Goal: Use online tool/utility: Use online tool/utility

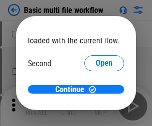
click at [96, 90] on span "Open" at bounding box center [104, 94] width 17 height 8
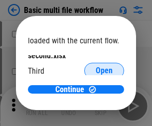
scroll to position [28, 0]
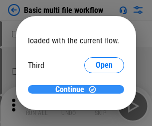
click at [72, 90] on span "Continue" at bounding box center [69, 90] width 29 height 8
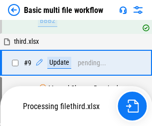
scroll to position [276, 0]
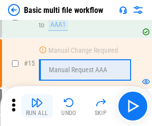
click at [37, 106] on img "button" at bounding box center [37, 103] width 12 height 12
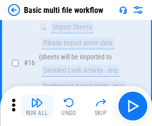
click at [37, 106] on img "button" at bounding box center [37, 103] width 12 height 12
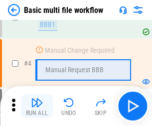
click at [37, 106] on img "button" at bounding box center [37, 103] width 12 height 12
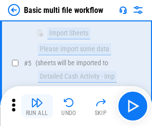
click at [37, 106] on img "button" at bounding box center [37, 103] width 12 height 12
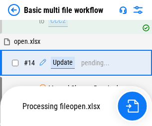
scroll to position [595, 0]
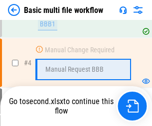
scroll to position [106, 0]
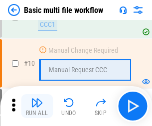
click at [37, 106] on img "button" at bounding box center [37, 103] width 12 height 12
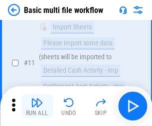
click at [37, 106] on img "button" at bounding box center [37, 103] width 12 height 12
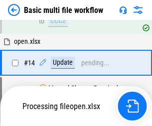
scroll to position [523, 0]
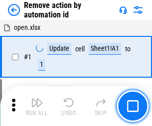
scroll to position [37, 0]
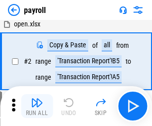
click at [37, 106] on img "button" at bounding box center [37, 103] width 12 height 12
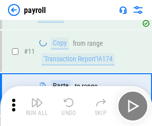
scroll to position [72, 0]
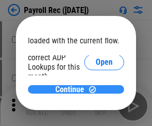
click at [72, 89] on span "Continue" at bounding box center [69, 90] width 29 height 8
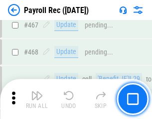
scroll to position [5329, 0]
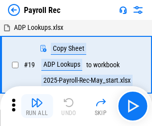
click at [37, 106] on img "button" at bounding box center [37, 103] width 12 height 12
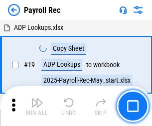
scroll to position [61, 0]
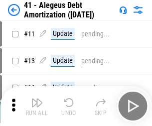
click at [37, 106] on img "button" at bounding box center [37, 103] width 12 height 12
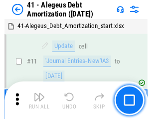
scroll to position [123, 0]
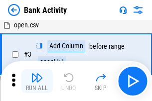
click at [37, 81] on img "button" at bounding box center [37, 78] width 12 height 12
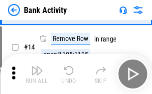
scroll to position [225, 0]
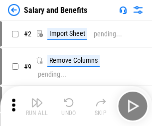
click at [37, 99] on img "button" at bounding box center [37, 103] width 12 height 12
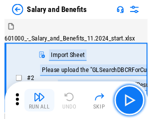
scroll to position [13, 0]
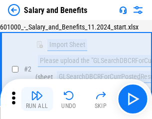
click at [37, 99] on img "button" at bounding box center [37, 95] width 12 height 12
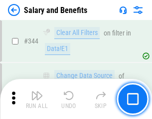
scroll to position [4682, 0]
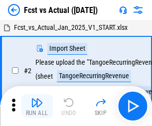
click at [37, 99] on img "button" at bounding box center [37, 103] width 12 height 12
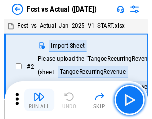
scroll to position [13, 0]
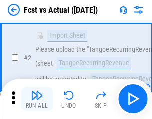
click at [37, 99] on img "button" at bounding box center [37, 95] width 12 height 12
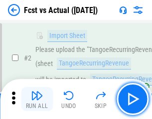
scroll to position [93, 0]
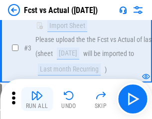
click at [37, 99] on img "button" at bounding box center [37, 95] width 12 height 12
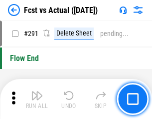
scroll to position [4732, 0]
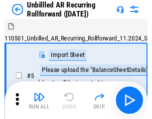
scroll to position [21, 0]
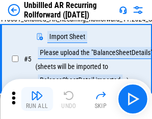
click at [37, 99] on img "button" at bounding box center [37, 95] width 12 height 12
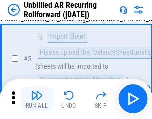
click at [37, 99] on img "button" at bounding box center [37, 95] width 12 height 12
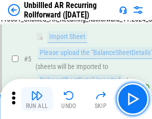
scroll to position [94, 0]
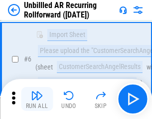
click at [37, 99] on img "button" at bounding box center [37, 95] width 12 height 12
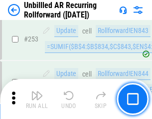
scroll to position [3396, 0]
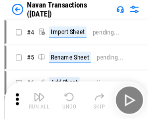
scroll to position [16, 0]
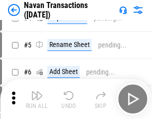
click at [37, 99] on img "button" at bounding box center [37, 95] width 12 height 12
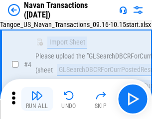
click at [37, 99] on img "button" at bounding box center [37, 95] width 12 height 12
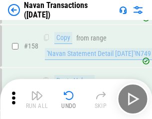
scroll to position [3242, 0]
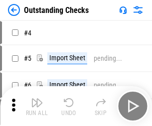
click at [37, 99] on img "button" at bounding box center [37, 103] width 12 height 12
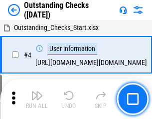
scroll to position [42, 0]
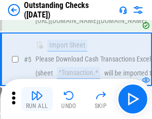
click at [37, 99] on img "button" at bounding box center [37, 95] width 12 height 12
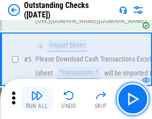
scroll to position [104, 0]
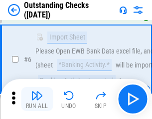
click at [37, 99] on img "button" at bounding box center [37, 95] width 12 height 12
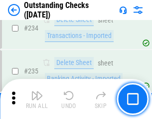
scroll to position [3036, 0]
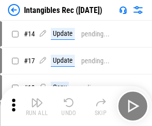
click at [37, 106] on img "button" at bounding box center [37, 103] width 12 height 12
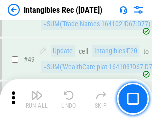
scroll to position [389, 0]
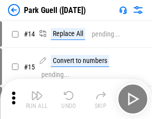
click at [37, 99] on img "button" at bounding box center [37, 95] width 12 height 12
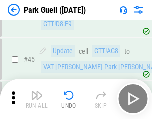
scroll to position [1250, 0]
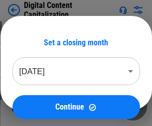
click at [37, 99] on img "button" at bounding box center [37, 103] width 12 height 12
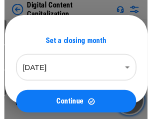
scroll to position [21, 0]
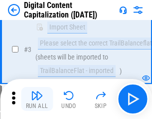
click at [37, 99] on img "button" at bounding box center [37, 95] width 12 height 12
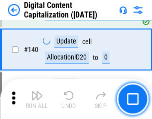
scroll to position [1053, 0]
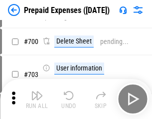
click at [37, 99] on img "button" at bounding box center [37, 95] width 12 height 12
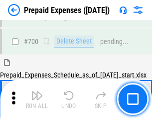
scroll to position [2690, 0]
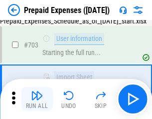
click at [37, 99] on img "button" at bounding box center [37, 95] width 12 height 12
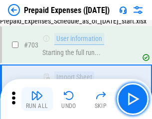
scroll to position [2749, 0]
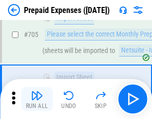
click at [37, 99] on img "button" at bounding box center [37, 95] width 12 height 12
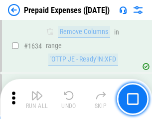
scroll to position [9735, 0]
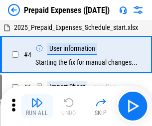
click at [37, 106] on img "button" at bounding box center [37, 103] width 12 height 12
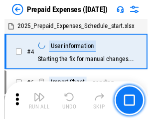
scroll to position [44, 0]
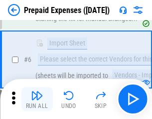
click at [37, 99] on img "button" at bounding box center [37, 95] width 12 height 12
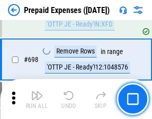
scroll to position [3482, 0]
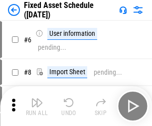
click at [37, 106] on img "button" at bounding box center [37, 103] width 12 height 12
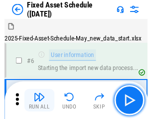
scroll to position [54, 0]
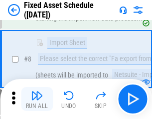
click at [37, 99] on img "button" at bounding box center [37, 95] width 12 height 12
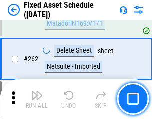
scroll to position [3187, 0]
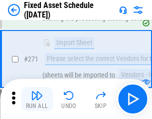
click at [37, 99] on img "button" at bounding box center [37, 95] width 12 height 12
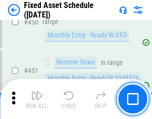
scroll to position [4470, 0]
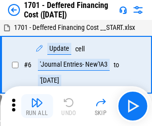
click at [37, 106] on img "button" at bounding box center [37, 103] width 12 height 12
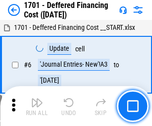
scroll to position [120, 0]
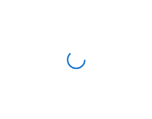
scroll to position [1, 0]
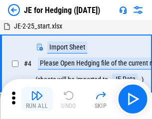
click at [37, 99] on img "button" at bounding box center [37, 95] width 12 height 12
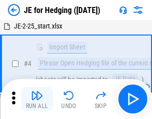
click at [37, 99] on img "button" at bounding box center [37, 95] width 12 height 12
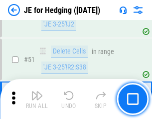
scroll to position [647, 0]
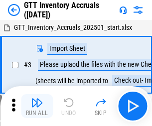
click at [37, 99] on img "button" at bounding box center [37, 103] width 12 height 12
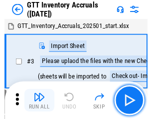
scroll to position [1, 0]
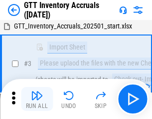
click at [37, 99] on img "button" at bounding box center [37, 95] width 12 height 12
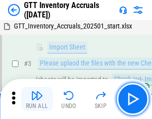
scroll to position [64, 0]
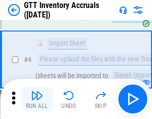
click at [37, 99] on img "button" at bounding box center [37, 95] width 12 height 12
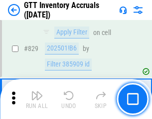
scroll to position [7590, 0]
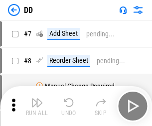
click at [37, 106] on img "button" at bounding box center [37, 103] width 12 height 12
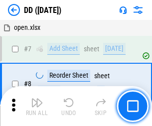
scroll to position [96, 0]
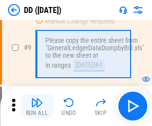
click at [37, 106] on img "button" at bounding box center [37, 103] width 12 height 12
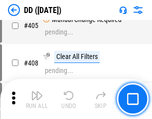
scroll to position [4474, 0]
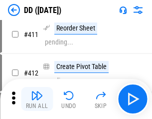
click at [37, 99] on img "button" at bounding box center [37, 95] width 12 height 12
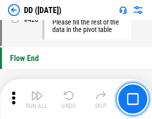
scroll to position [4786, 0]
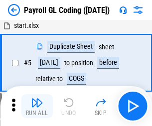
click at [37, 106] on img "button" at bounding box center [37, 103] width 12 height 12
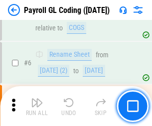
scroll to position [120, 0]
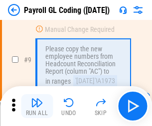
click at [37, 106] on img "button" at bounding box center [37, 103] width 12 height 12
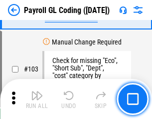
scroll to position [2346, 0]
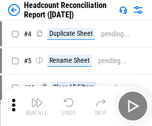
click at [37, 106] on img "button" at bounding box center [37, 103] width 12 height 12
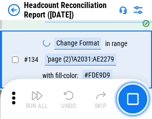
scroll to position [1202, 0]
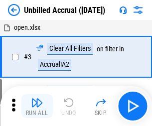
click at [37, 106] on img "button" at bounding box center [37, 103] width 12 height 12
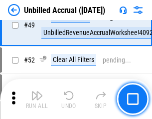
scroll to position [907, 0]
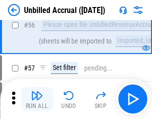
click at [37, 99] on img "button" at bounding box center [37, 95] width 12 height 12
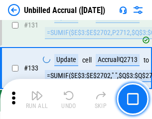
scroll to position [2978, 0]
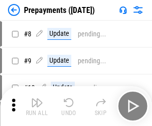
click at [37, 106] on img "button" at bounding box center [37, 103] width 12 height 12
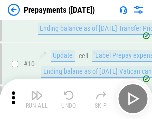
scroll to position [62, 0]
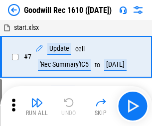
scroll to position [171, 0]
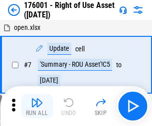
click at [37, 106] on img "button" at bounding box center [37, 103] width 12 height 12
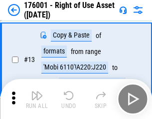
scroll to position [64, 0]
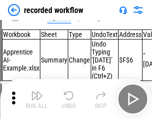
click at [37, 99] on img "button" at bounding box center [37, 95] width 12 height 12
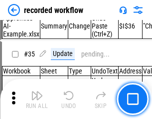
scroll to position [3125, 0]
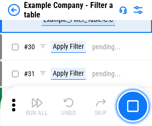
scroll to position [915, 0]
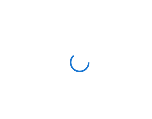
scroll to position [15, 0]
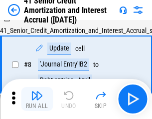
click at [37, 99] on img "button" at bounding box center [37, 95] width 12 height 12
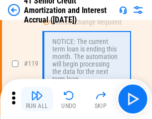
click at [37, 99] on img "button" at bounding box center [37, 95] width 12 height 12
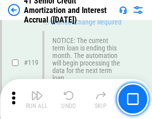
scroll to position [943, 0]
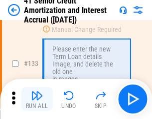
click at [37, 99] on img "button" at bounding box center [37, 95] width 12 height 12
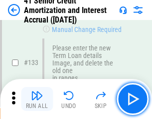
scroll to position [1045, 0]
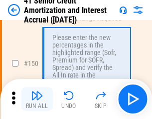
click at [37, 99] on img "button" at bounding box center [37, 95] width 12 height 12
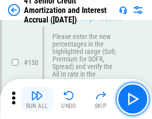
scroll to position [1150, 0]
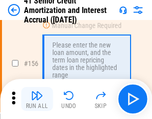
click at [37, 99] on img "button" at bounding box center [37, 95] width 12 height 12
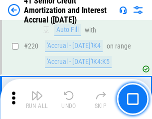
scroll to position [2239, 0]
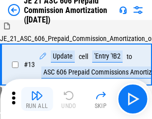
click at [37, 99] on img "button" at bounding box center [37, 95] width 12 height 12
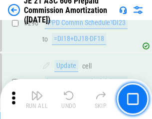
scroll to position [1840, 0]
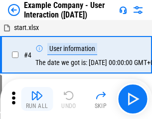
click at [37, 99] on img "button" at bounding box center [37, 95] width 12 height 12
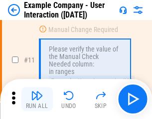
click at [37, 99] on img "button" at bounding box center [37, 95] width 12 height 12
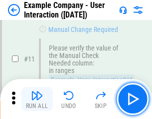
scroll to position [216, 0]
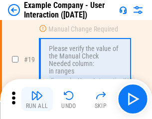
click at [37, 99] on img "button" at bounding box center [37, 95] width 12 height 12
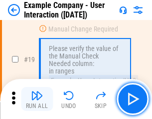
click at [37, 99] on img "button" at bounding box center [37, 95] width 12 height 12
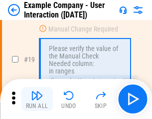
click at [37, 99] on img "button" at bounding box center [37, 95] width 12 height 12
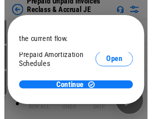
scroll to position [59, 0]
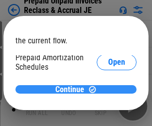
click at [72, 89] on span "Continue" at bounding box center [69, 90] width 29 height 8
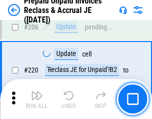
scroll to position [1296, 0]
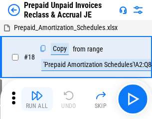
click at [37, 99] on img "button" at bounding box center [37, 95] width 12 height 12
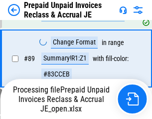
scroll to position [714, 0]
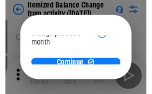
scroll to position [73, 0]
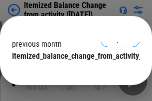
click at [72, 72] on span "Continue" at bounding box center [69, 76] width 29 height 8
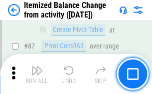
scroll to position [977, 0]
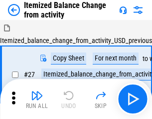
scroll to position [15, 0]
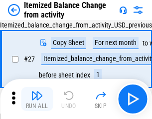
click at [37, 99] on img "button" at bounding box center [37, 95] width 12 height 12
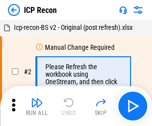
scroll to position [4, 0]
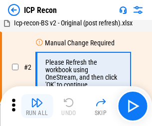
click at [37, 106] on img "button" at bounding box center [37, 103] width 12 height 12
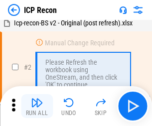
click at [37, 106] on img "button" at bounding box center [37, 103] width 12 height 12
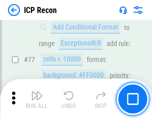
scroll to position [898, 0]
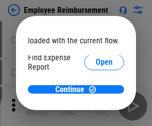
click at [96, 116] on span "Open" at bounding box center [104, 120] width 17 height 8
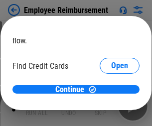
scroll to position [58, 0]
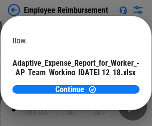
click at [111, 84] on span "Open" at bounding box center [119, 88] width 17 height 8
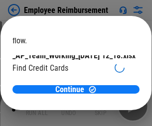
scroll to position [104, 0]
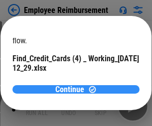
click at [72, 89] on span "Continue" at bounding box center [69, 90] width 29 height 8
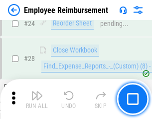
scroll to position [467, 0]
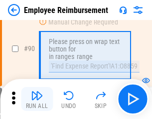
click at [37, 99] on img "button" at bounding box center [37, 95] width 12 height 12
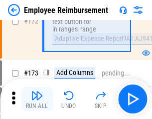
click at [37, 99] on img "button" at bounding box center [37, 95] width 12 height 12
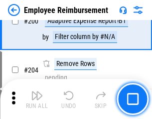
scroll to position [2530, 0]
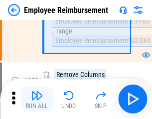
click at [37, 99] on img "button" at bounding box center [37, 95] width 12 height 12
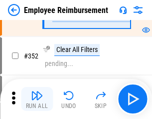
click at [37, 99] on img "button" at bounding box center [37, 95] width 12 height 12
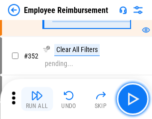
scroll to position [5155, 0]
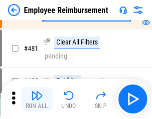
click at [37, 99] on img "button" at bounding box center [37, 95] width 12 height 12
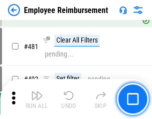
scroll to position [6113, 0]
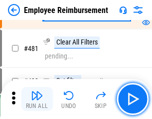
click at [37, 99] on img "button" at bounding box center [37, 95] width 12 height 12
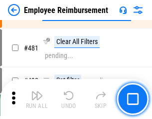
click at [37, 99] on img "button" at bounding box center [37, 95] width 12 height 12
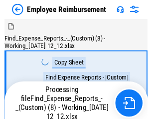
scroll to position [34, 0]
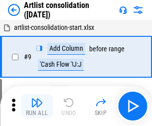
click at [37, 106] on img "button" at bounding box center [37, 103] width 12 height 12
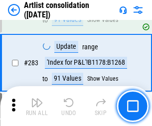
scroll to position [4135, 0]
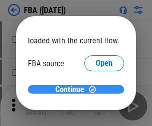
click at [72, 90] on span "Continue" at bounding box center [69, 90] width 29 height 8
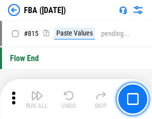
scroll to position [8908, 0]
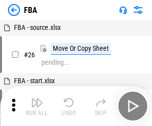
scroll to position [10, 0]
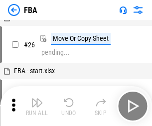
click at [37, 106] on img "button" at bounding box center [37, 103] width 12 height 12
